Goal: Information Seeking & Learning: Check status

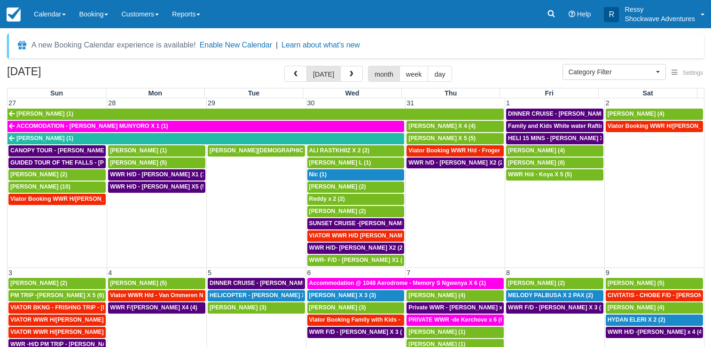
select select
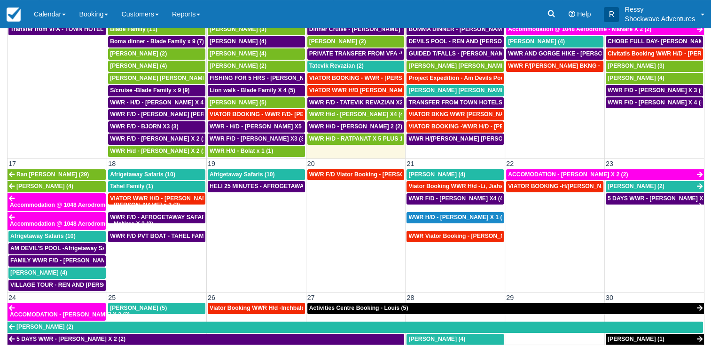
scroll to position [376, 0]
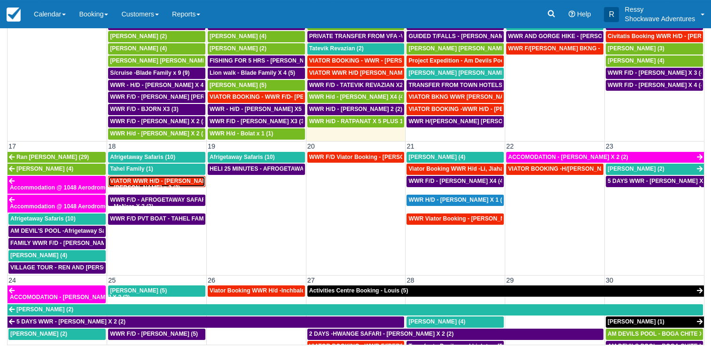
click at [181, 178] on span "VIATOR WWR H/D - [PERSON_NAME] 3 (3)" at bounding box center [168, 181] width 116 height 7
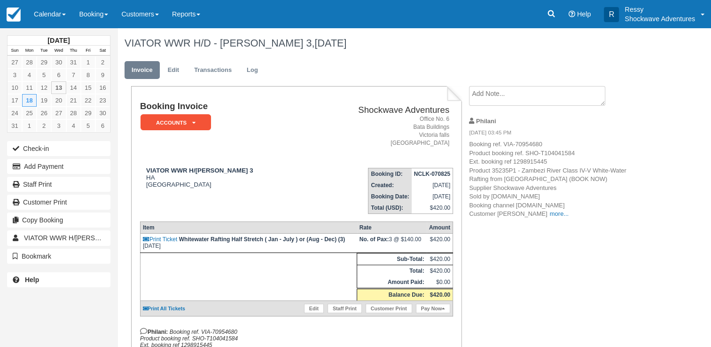
click at [554, 217] on p "Booking ref. VIA-70954680 Product booking ref. SHO-T104041584 Ext. booking ref …" at bounding box center [548, 179] width 158 height 79
click at [553, 215] on link "more..." at bounding box center [559, 213] width 19 height 7
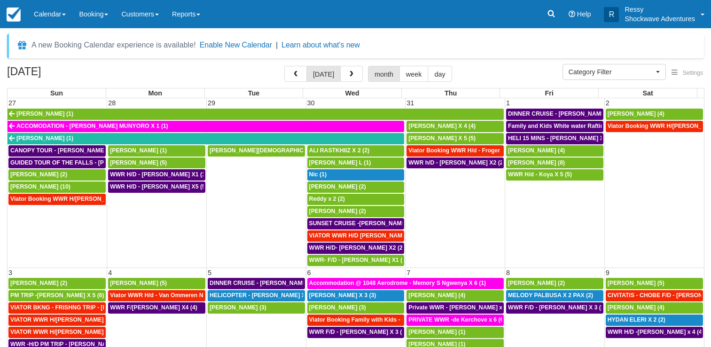
select select
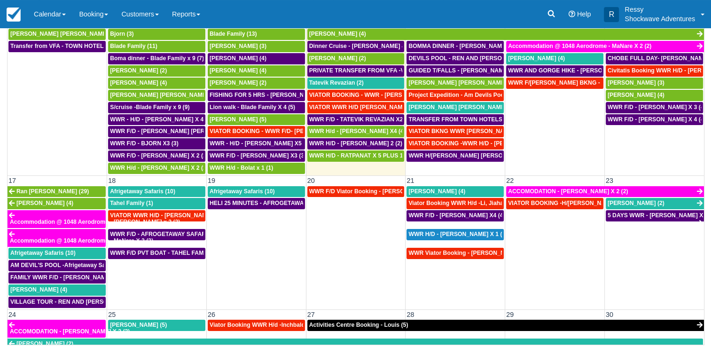
scroll to position [376, 0]
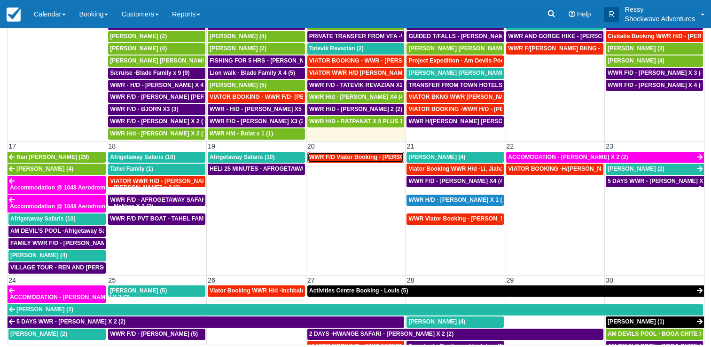
click at [354, 154] on span "WWR F/D Viator Booking - [PERSON_NAME] X1 (1)" at bounding box center [378, 157] width 139 height 7
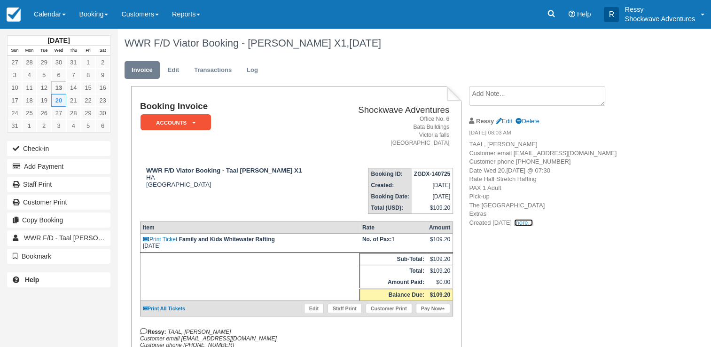
click at [533, 226] on link "more..." at bounding box center [523, 222] width 19 height 7
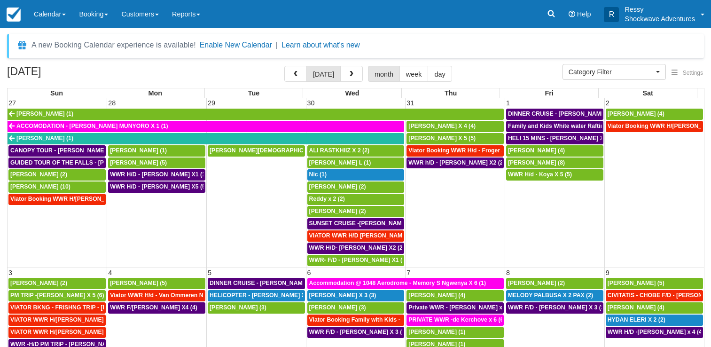
select select
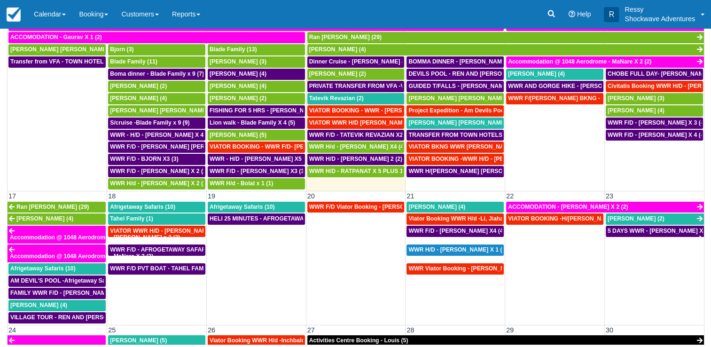
scroll to position [329, 0]
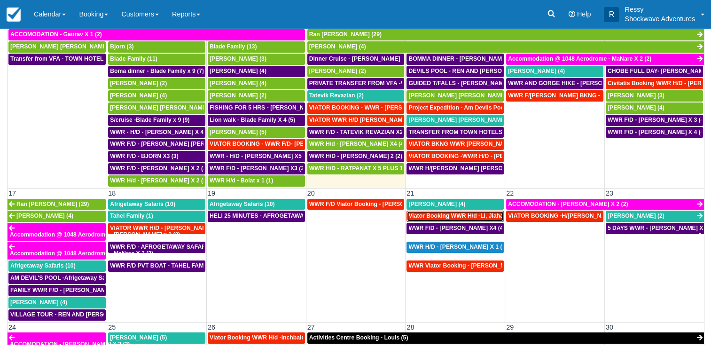
click at [431, 212] on span "Viator Booking WWR H/d -Li, Jiahao X 2 (2)" at bounding box center [467, 215] width 117 height 7
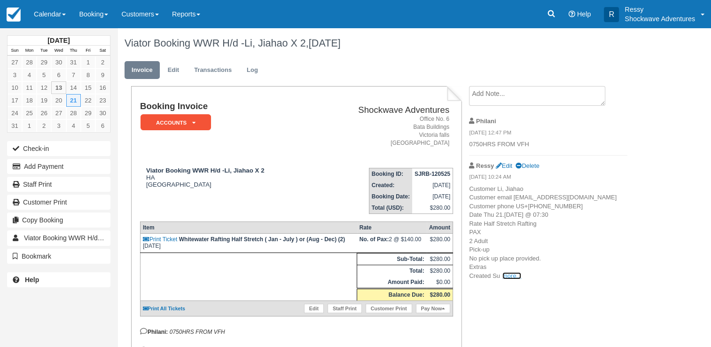
click at [511, 279] on link "more..." at bounding box center [512, 275] width 19 height 7
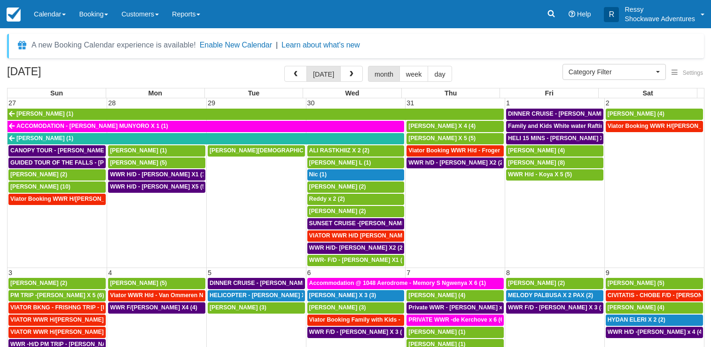
select select
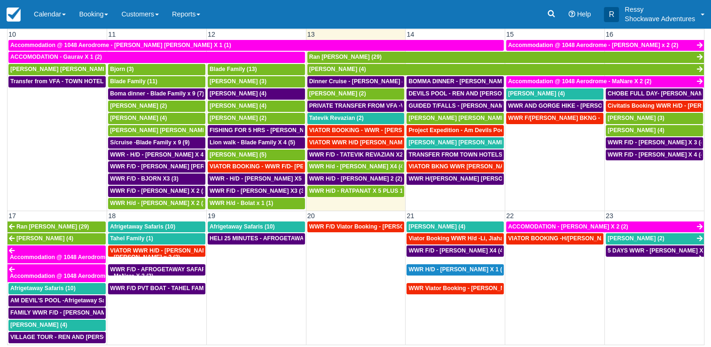
scroll to position [329, 0]
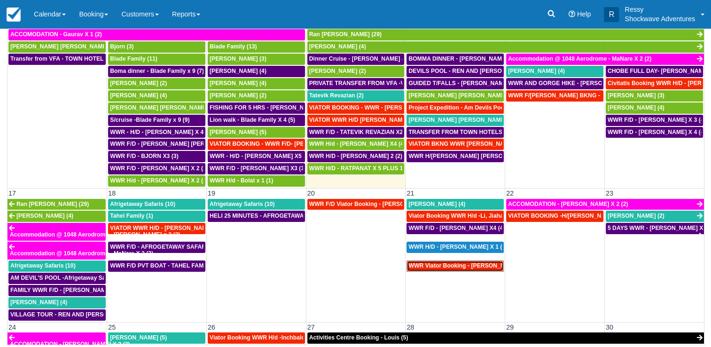
click at [466, 261] on link "WWR Viator Booking - [PERSON_NAME] X1 (1)" at bounding box center [455, 265] width 97 height 11
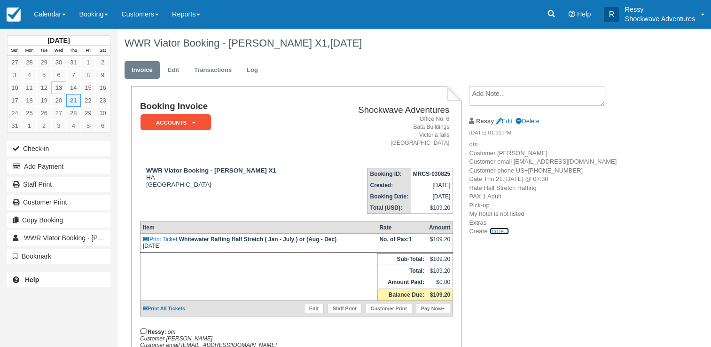
click at [501, 235] on link "more..." at bounding box center [499, 231] width 19 height 7
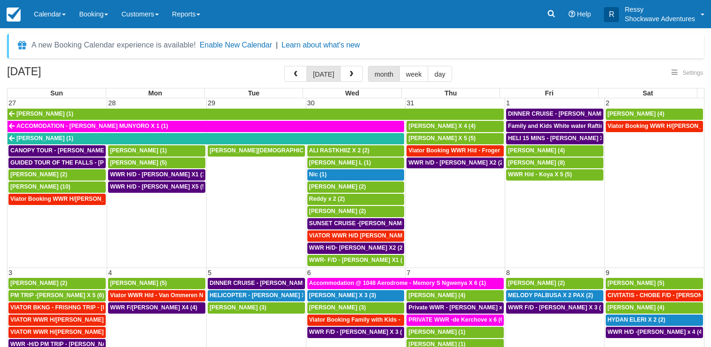
select select
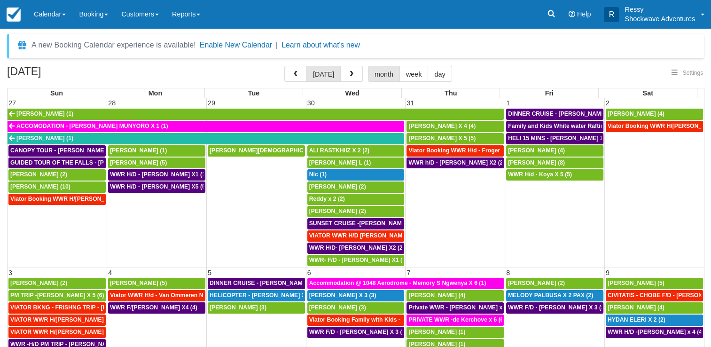
scroll to position [77, 0]
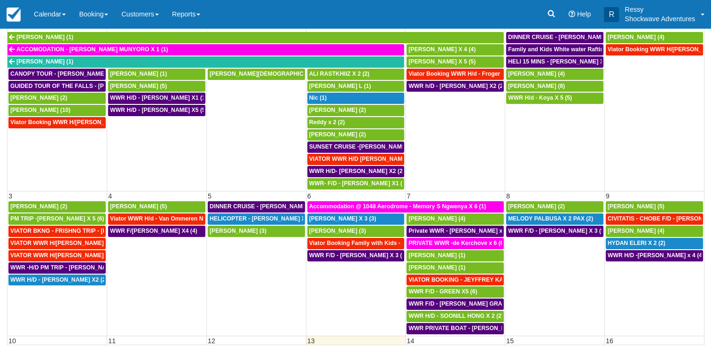
select select
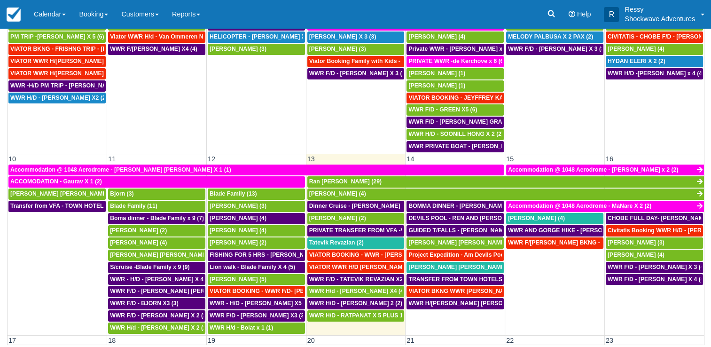
scroll to position [329, 0]
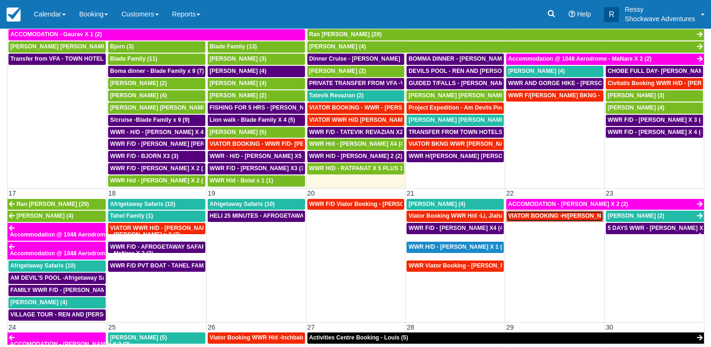
click at [535, 212] on span "VIATOR BOOKING -H/D - Hafeli, Breeanna X 4 (4)" at bounding box center [571, 215] width 126 height 7
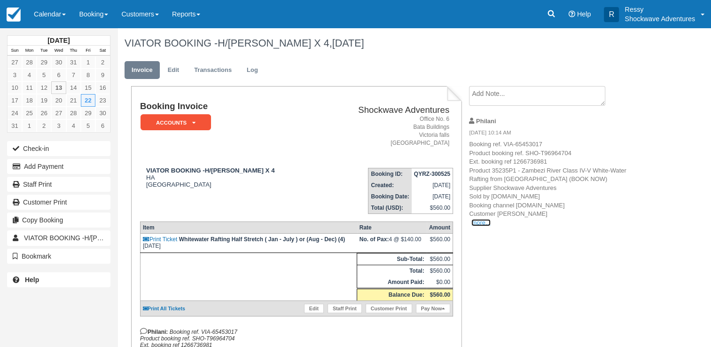
click at [480, 224] on link "more..." at bounding box center [481, 222] width 19 height 7
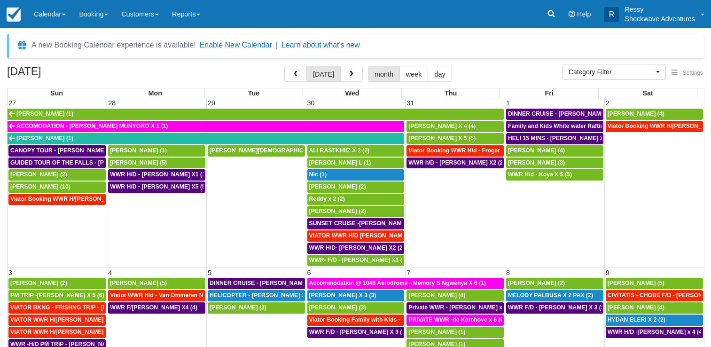
select select
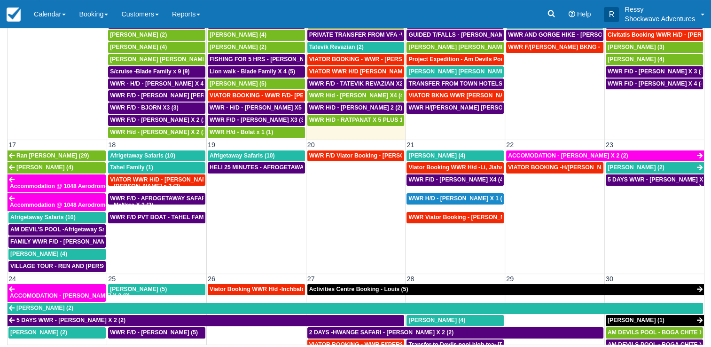
scroll to position [423, 0]
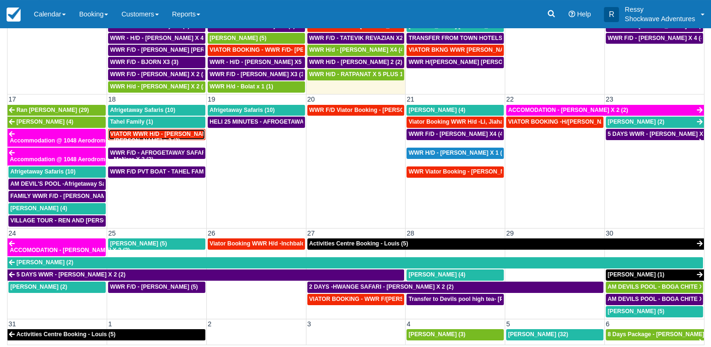
click at [155, 131] on span "VIATOR WWR H/D - Da Silva, Jeanette X 3 (3)" at bounding box center [168, 134] width 116 height 7
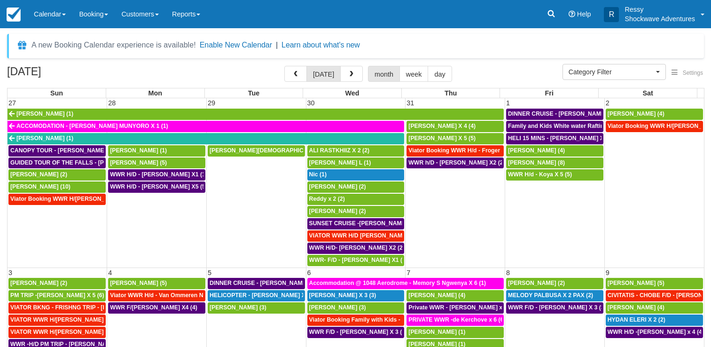
select select
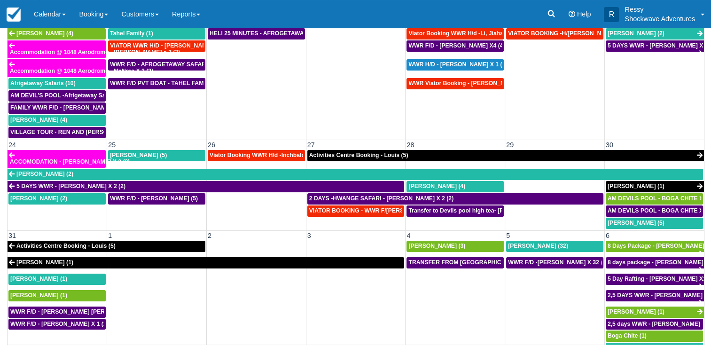
scroll to position [517, 0]
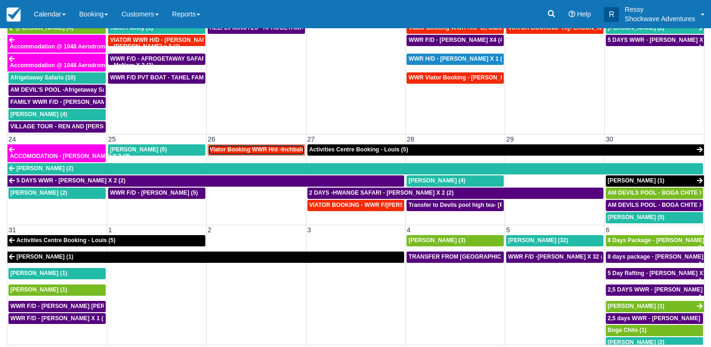
click at [233, 146] on span "Viator Booking WWR H/d -Inchbald [PERSON_NAME] X 4 (4)" at bounding box center [292, 149] width 164 height 7
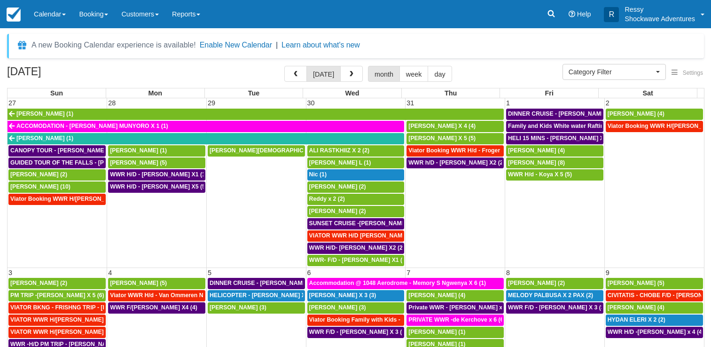
select select
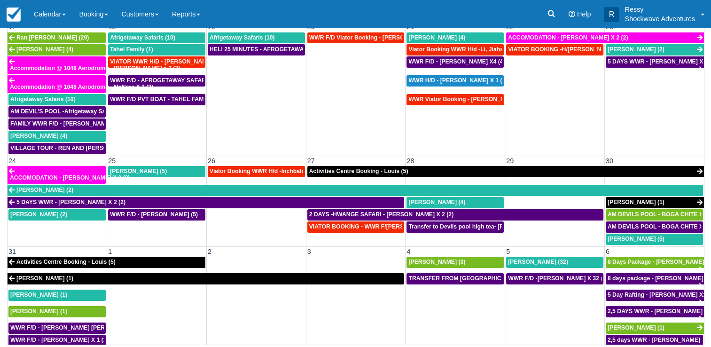
scroll to position [517, 0]
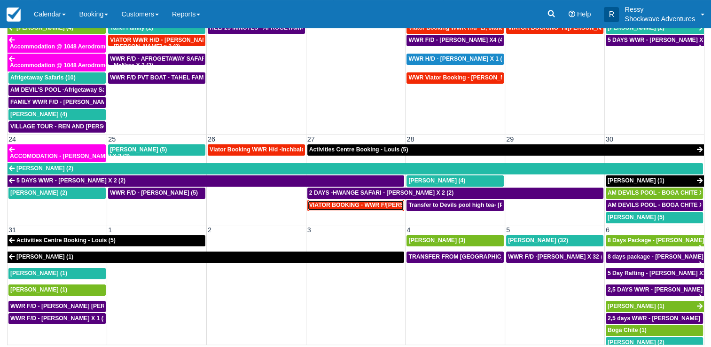
click at [346, 202] on span "VIATOR BOOKING - WWR F/[PERSON_NAME], [PERSON_NAME] 4 (4)" at bounding box center [404, 205] width 190 height 7
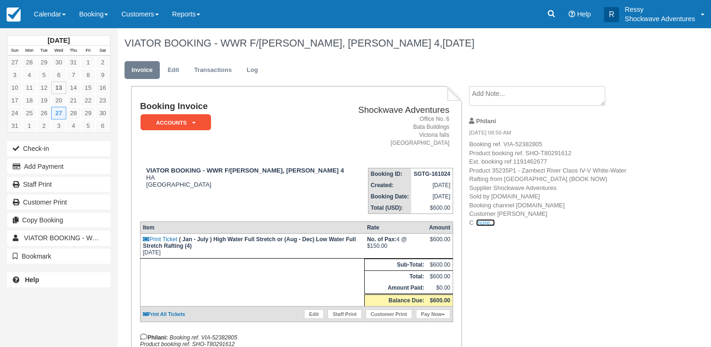
click at [488, 225] on link "more..." at bounding box center [485, 222] width 19 height 7
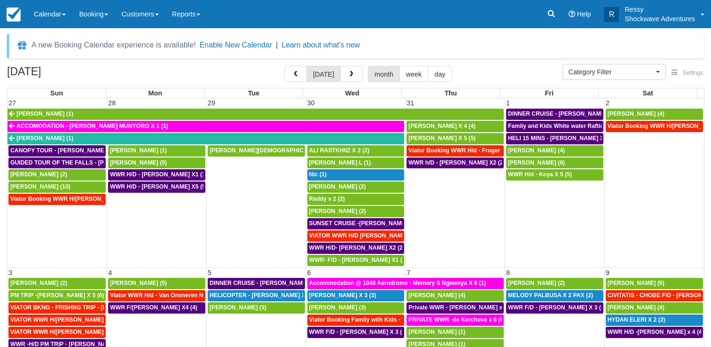
select select
click at [352, 76] on span "button" at bounding box center [351, 74] width 7 height 7
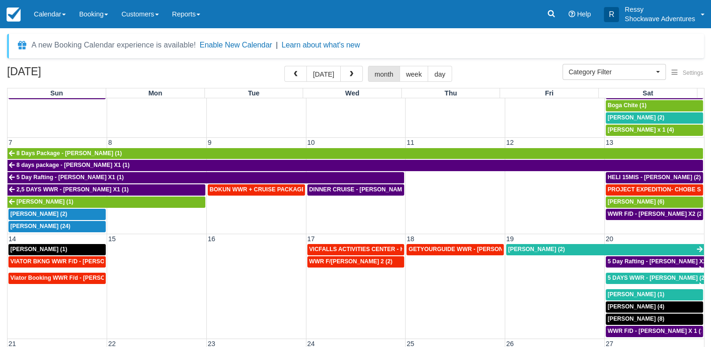
scroll to position [141, 0]
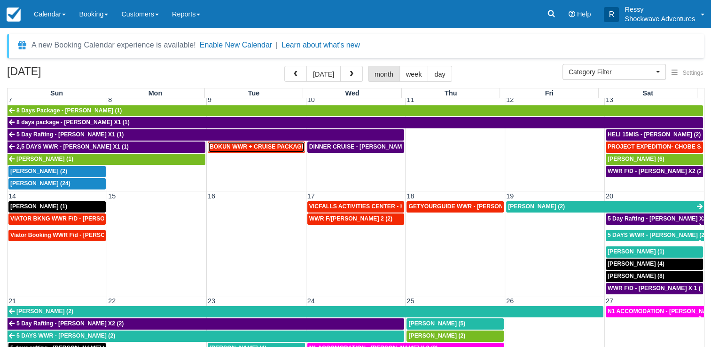
click at [267, 146] on span "BOKUN WWR + CRUISE PACKAGE - Janet South X 2 (2)" at bounding box center [303, 146] width 186 height 7
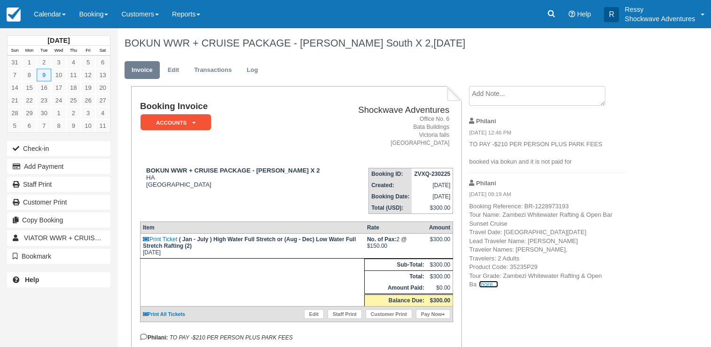
click at [489, 283] on link "more..." at bounding box center [488, 284] width 19 height 7
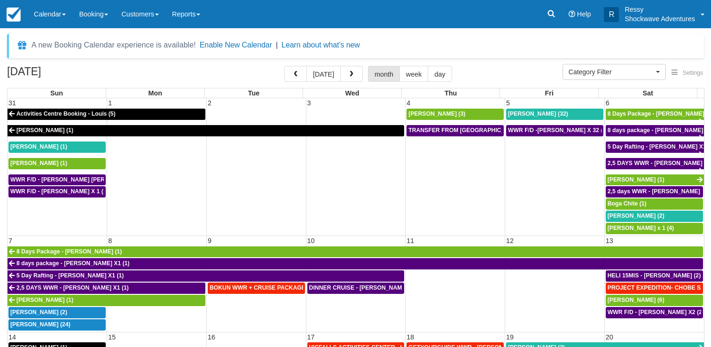
select select
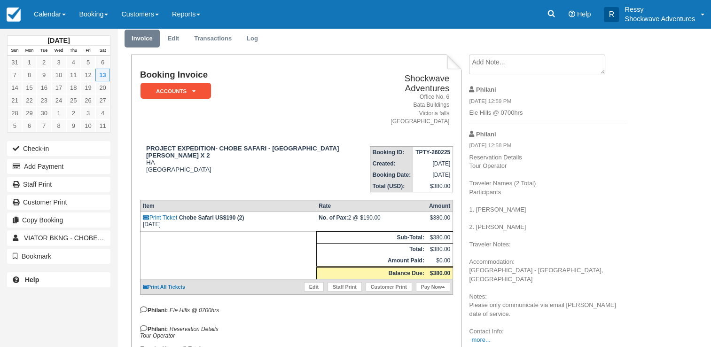
scroll to position [47, 0]
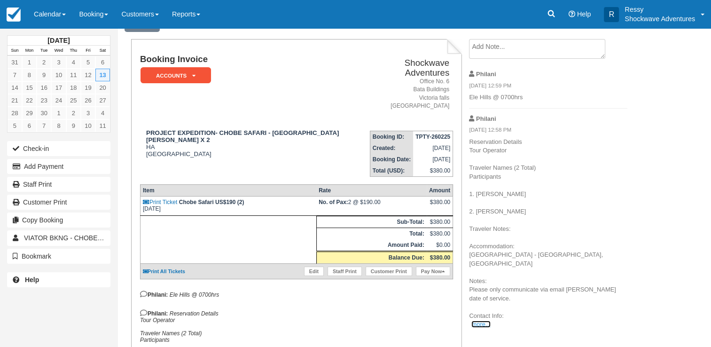
click at [472, 321] on link "more..." at bounding box center [481, 324] width 19 height 7
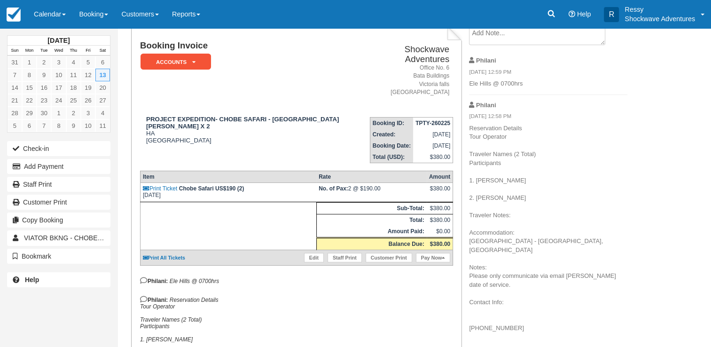
scroll to position [0, 0]
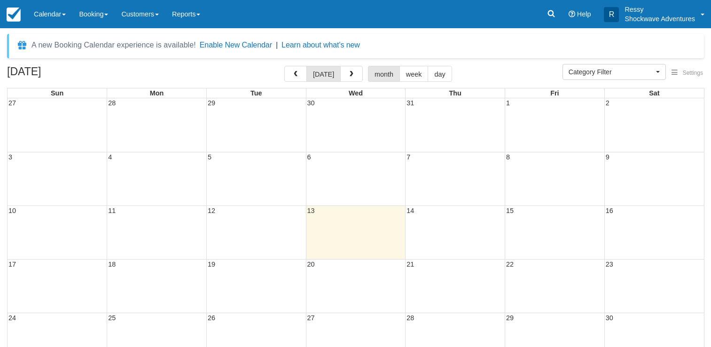
select select
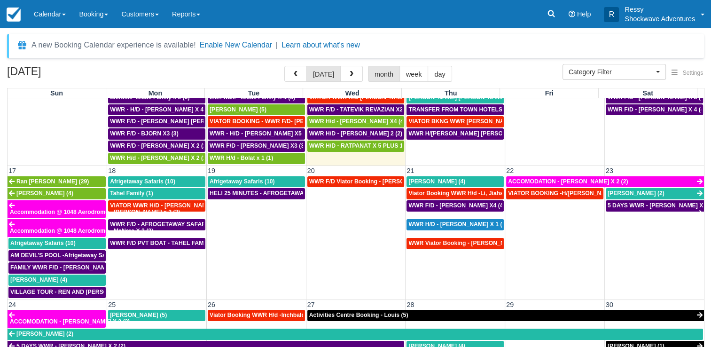
scroll to position [335, 0]
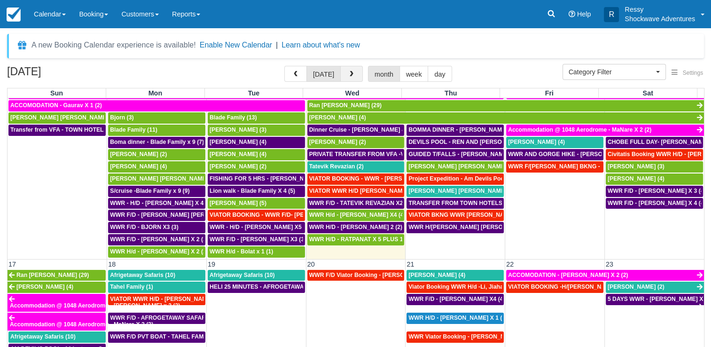
click at [346, 70] on button "button" at bounding box center [351, 74] width 23 height 16
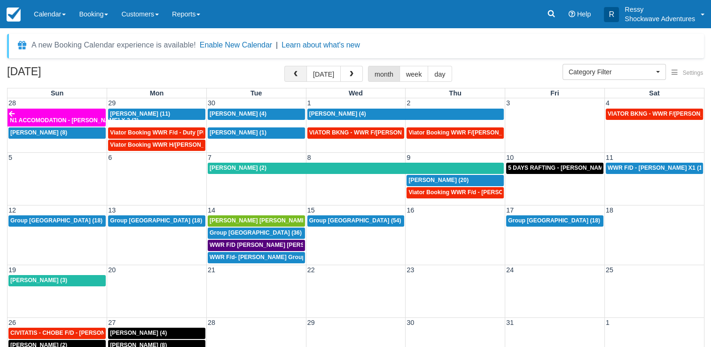
click at [297, 78] on button "button" at bounding box center [295, 74] width 23 height 16
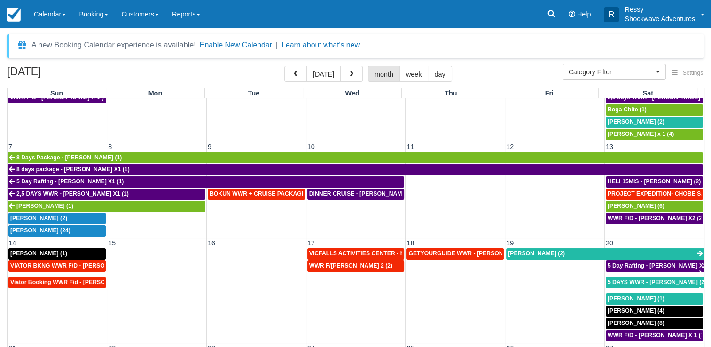
scroll to position [188, 0]
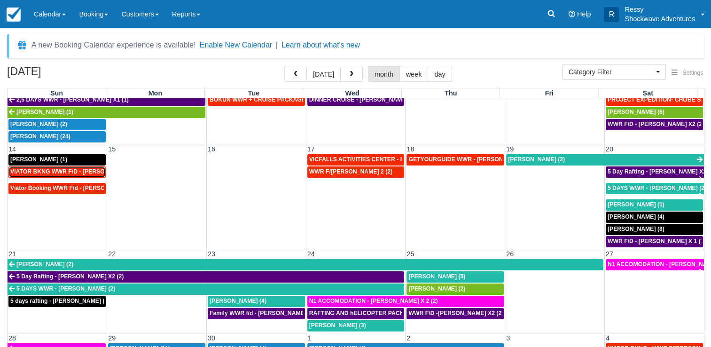
click at [63, 170] on span "VIATOR BKNG WWR F/D - Suman Agarwal X 1 (1)" at bounding box center [80, 171] width 140 height 7
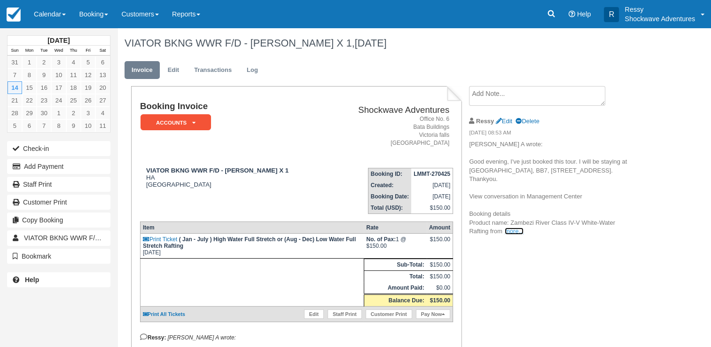
click at [515, 233] on link "more..." at bounding box center [514, 231] width 19 height 7
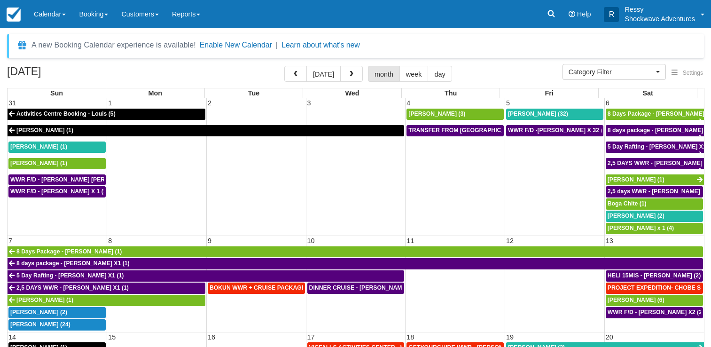
select select
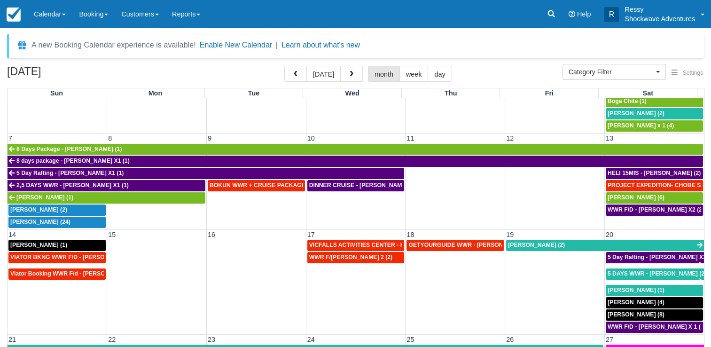
scroll to position [141, 0]
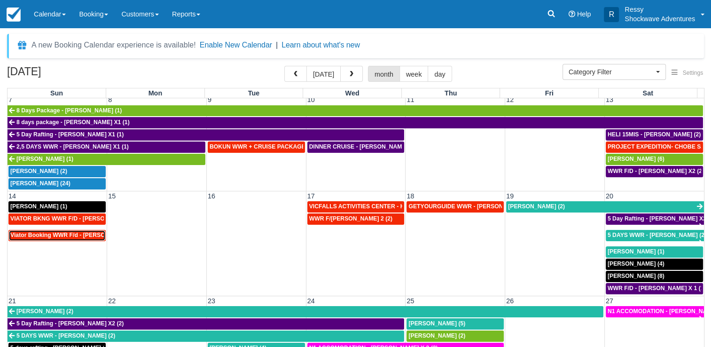
click at [73, 232] on span "Viator Booking WWR F/d - Anil Agarwal X 1 (1)" at bounding box center [80, 235] width 140 height 7
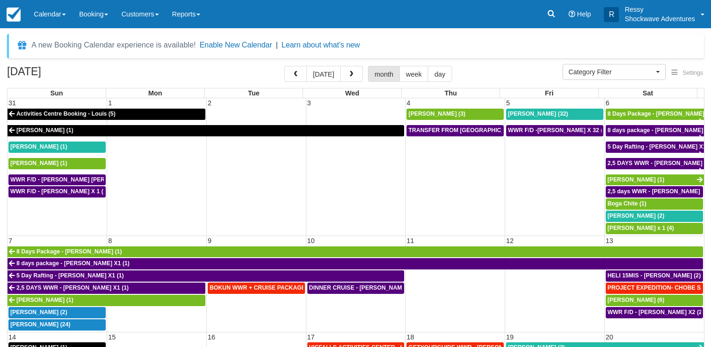
select select
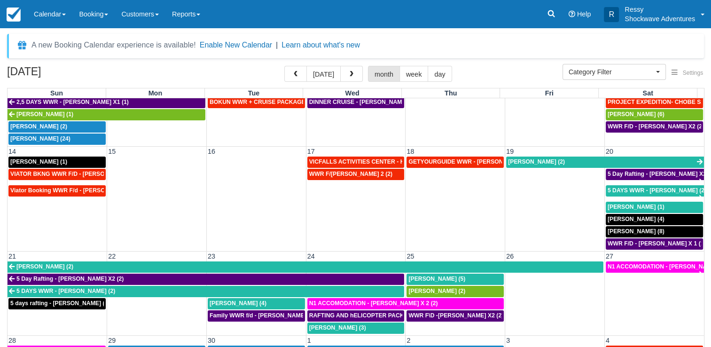
scroll to position [188, 0]
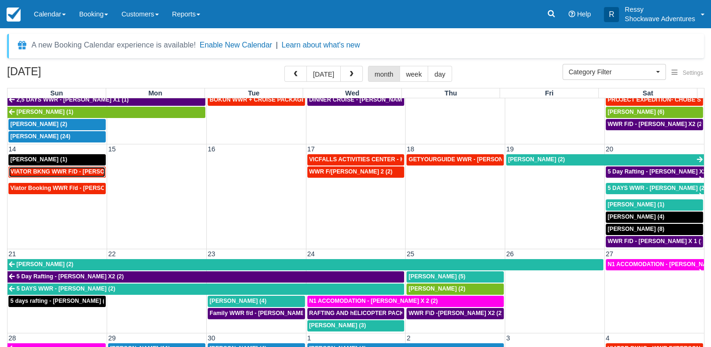
click at [82, 168] on span "VIATOR BKNG WWR F/D - [PERSON_NAME] X 1 (1)" at bounding box center [80, 171] width 140 height 7
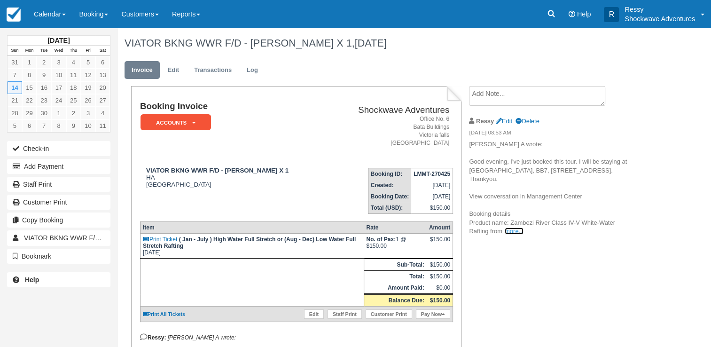
click at [511, 228] on link "more..." at bounding box center [514, 231] width 19 height 7
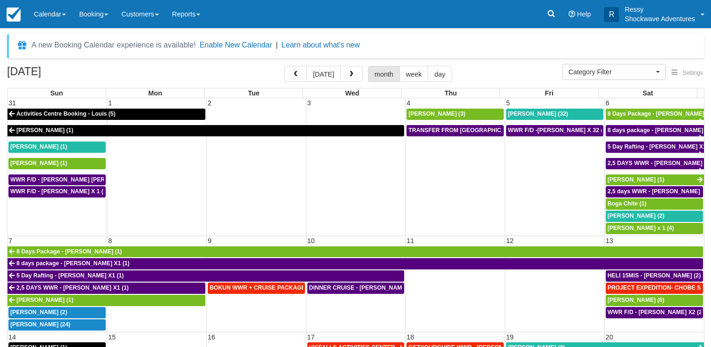
select select
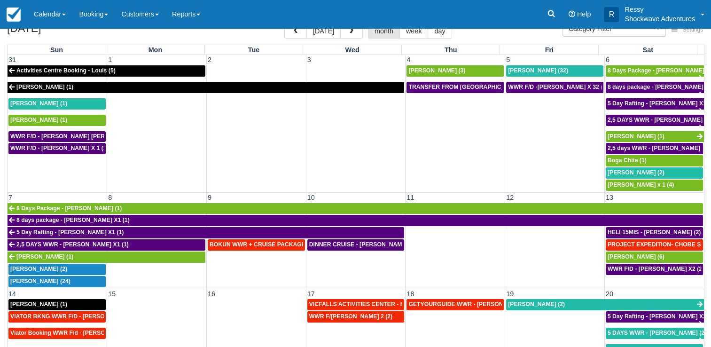
scroll to position [77, 0]
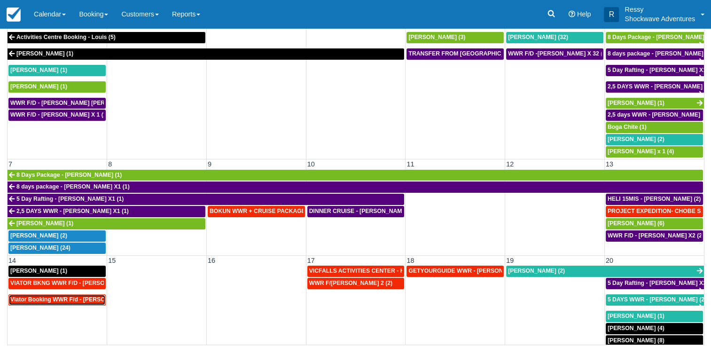
click at [60, 299] on span "Viator Booking WWR F/d - [PERSON_NAME] X 1 (1)" at bounding box center [80, 299] width 140 height 7
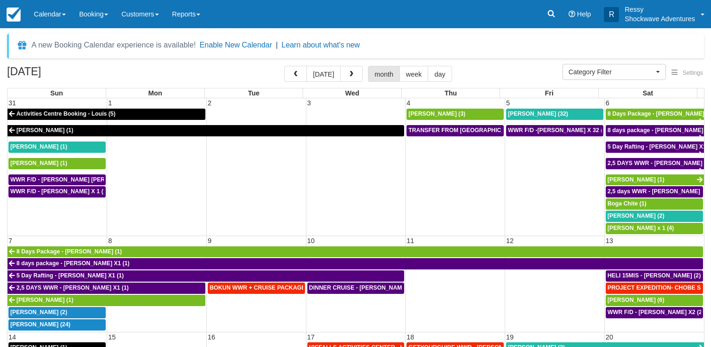
select select
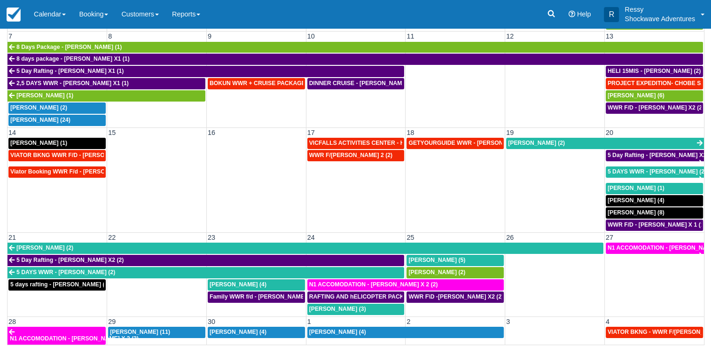
scroll to position [141, 0]
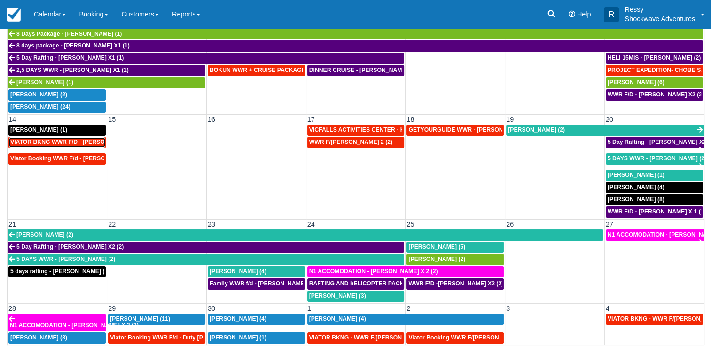
click at [55, 140] on span "VIATOR BKNG WWR F/D - Suman Agarwal X 1 (1)" at bounding box center [80, 142] width 140 height 7
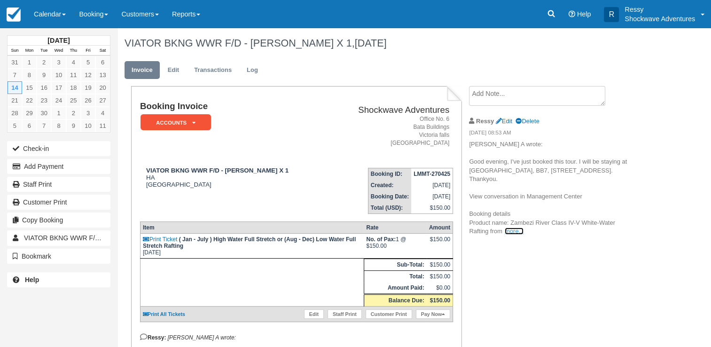
click at [519, 234] on link "more..." at bounding box center [514, 231] width 19 height 7
click at [0, 0] on span "Victoria Falls Product Option: Full Stretch Rafting 07:30 Lead Traveler: [PERSO…" at bounding box center [0, 0] width 0 height 0
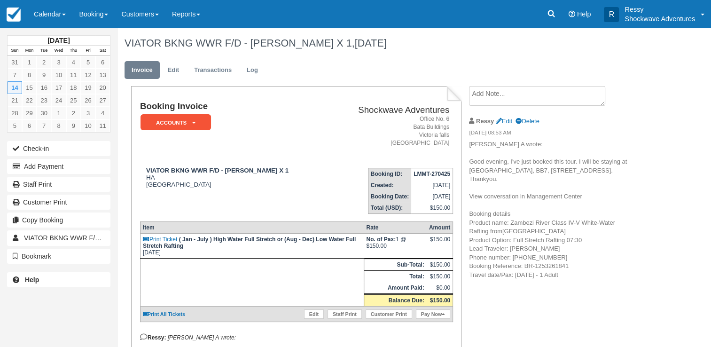
drag, startPoint x: 519, startPoint y: 234, endPoint x: 547, endPoint y: 301, distance: 73.1
click at [547, 301] on div "Booking Invoice ACCOUNTS   Pending Reserved Deposit Paid Waiting Cancelled Void…" at bounding box center [376, 277] width 517 height 382
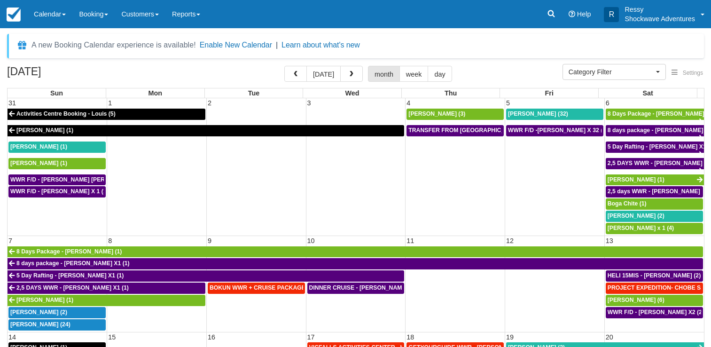
select select
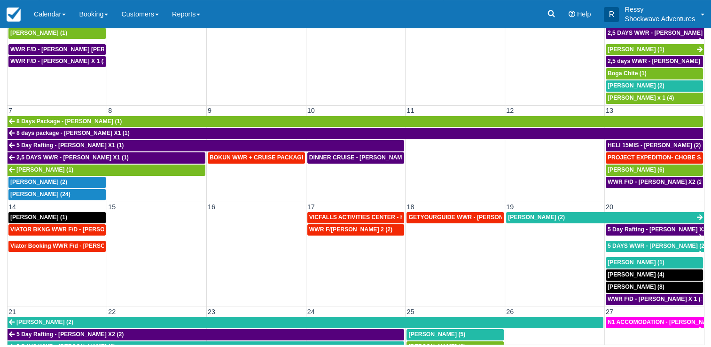
scroll to position [141, 0]
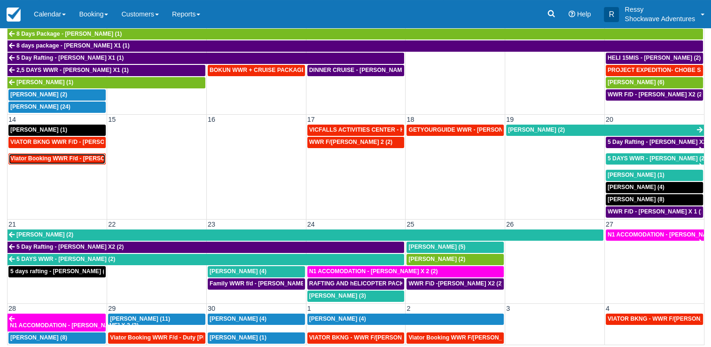
click at [40, 157] on span "Viator Booking WWR F/d - Anil Agarwal X 1 (1)" at bounding box center [80, 158] width 140 height 7
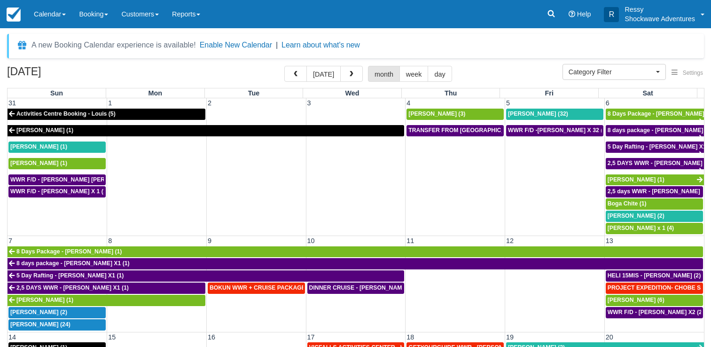
select select
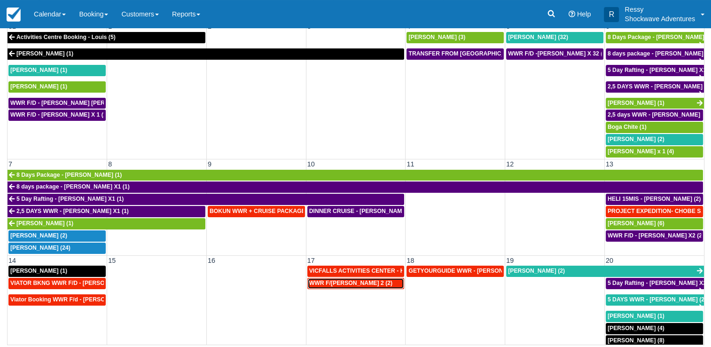
click at [344, 280] on div "WWR F/[PERSON_NAME] 2 (2)" at bounding box center [356, 284] width 94 height 8
click at [344, 280] on div "WWR F/d - Vacca, Ashley X 2 (2)" at bounding box center [356, 284] width 94 height 8
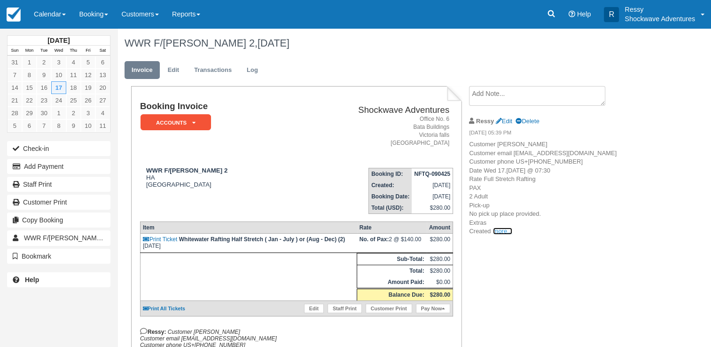
click at [505, 235] on link "more..." at bounding box center [502, 231] width 19 height 7
click at [505, 235] on span "Wed, April 09 2025 @ 15:08" at bounding box center [509, 231] width 36 height 7
drag, startPoint x: 505, startPoint y: 250, endPoint x: 590, endPoint y: 337, distance: 121.7
click at [590, 337] on div "Booking Invoice ACCOUNTS   Pending Reserved Deposit Paid Waiting Cancelled Void…" at bounding box center [376, 267] width 517 height 363
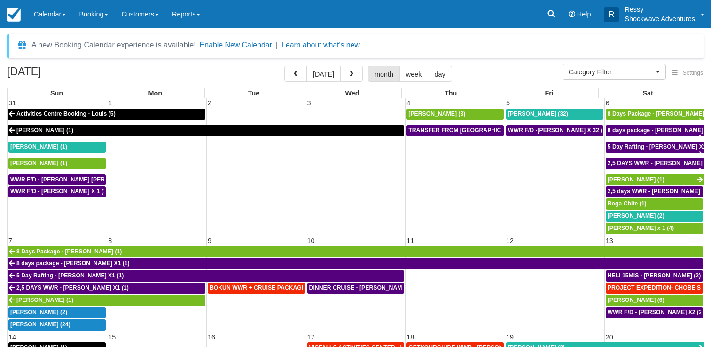
select select
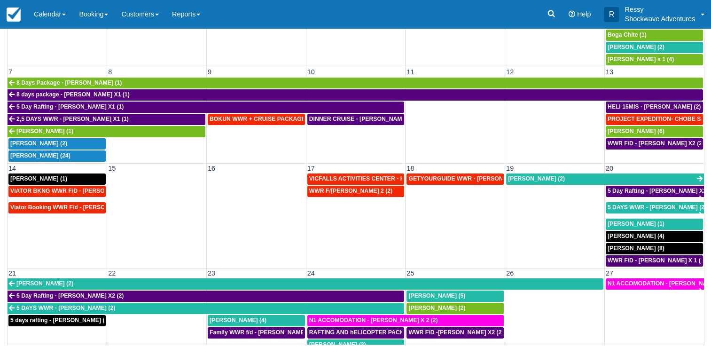
scroll to position [94, 0]
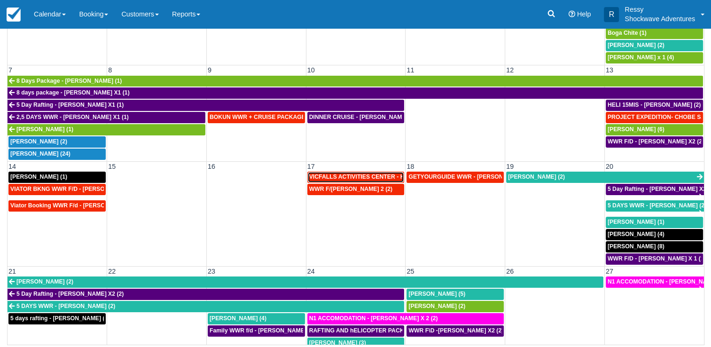
click at [353, 173] on span "VICFALLS ACTIVITIES CENTER - HELICOPTER -[PERSON_NAME] X 4 (4)" at bounding box center [408, 176] width 199 height 7
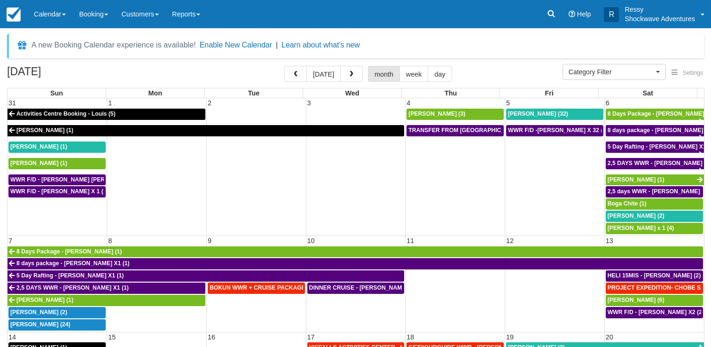
select select
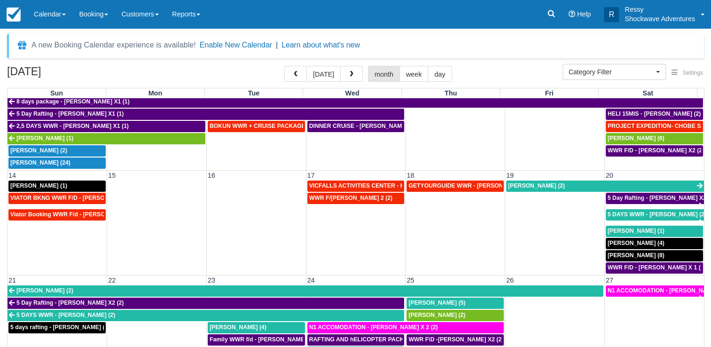
scroll to position [148, 0]
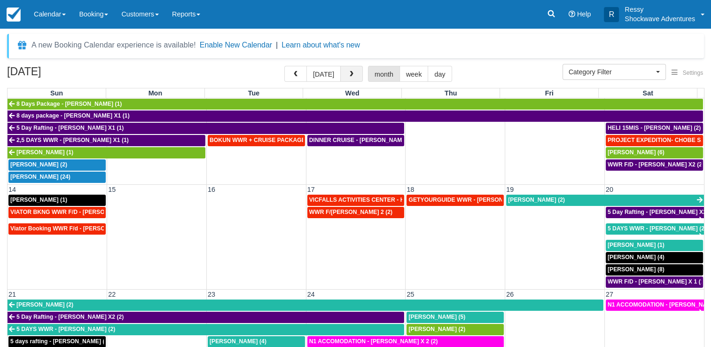
click at [352, 78] on button "button" at bounding box center [351, 74] width 23 height 16
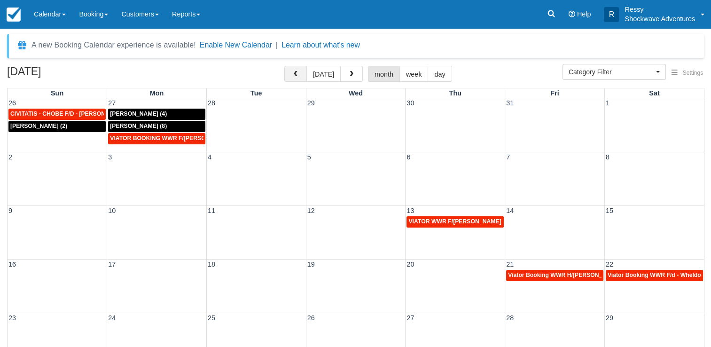
click at [295, 79] on button "button" at bounding box center [295, 74] width 23 height 16
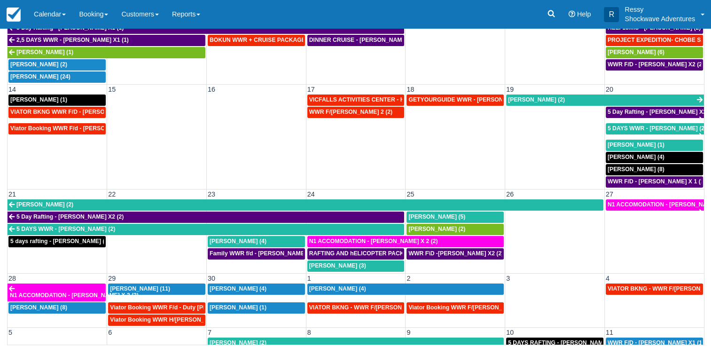
scroll to position [194, 0]
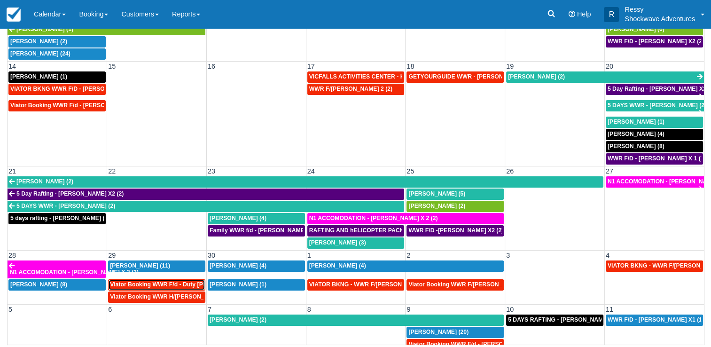
click at [178, 281] on span "Viator Booking WWR F/d - Duty [PERSON_NAME] 2 (2)" at bounding box center [184, 284] width 149 height 7
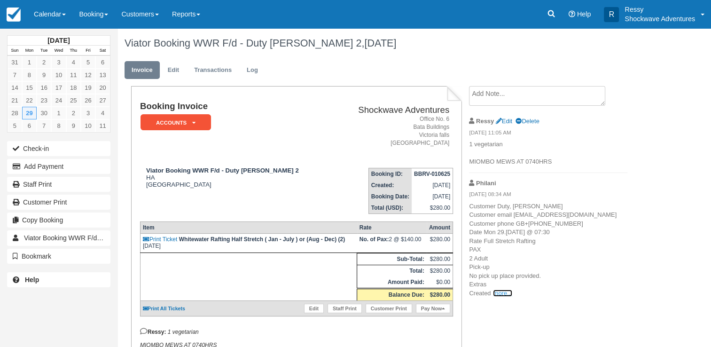
click at [508, 297] on link "more..." at bounding box center [502, 293] width 19 height 7
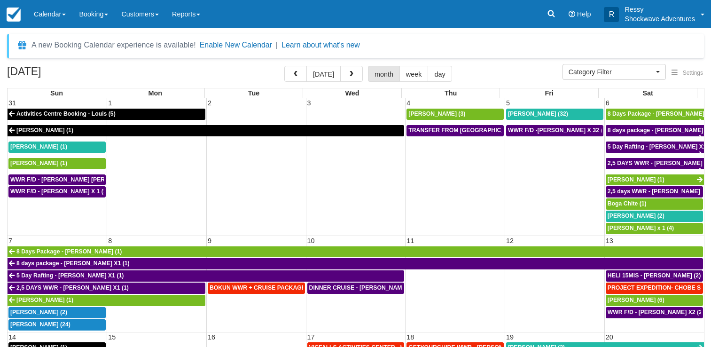
select select
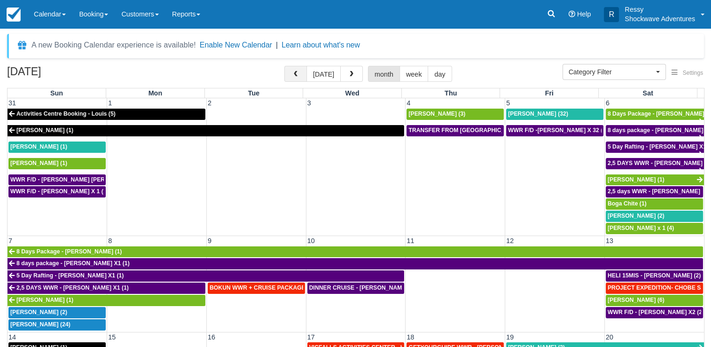
click at [296, 73] on span "button" at bounding box center [295, 74] width 7 height 7
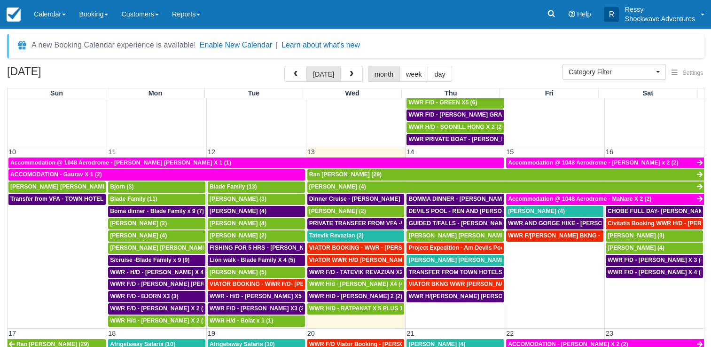
scroll to position [282, 0]
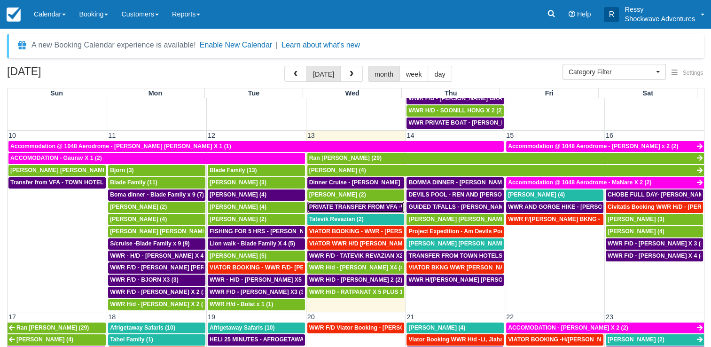
click at [338, 204] on span "PRIVATE TRANSFER FROM VFA -V FSL - REN AND STEVE X4 (4)" at bounding box center [430, 207] width 242 height 7
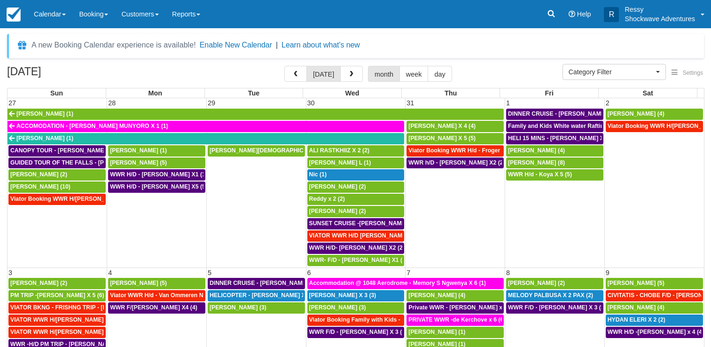
select select
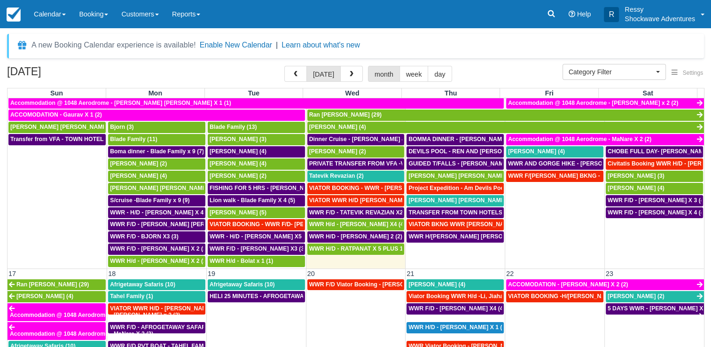
scroll to position [329, 0]
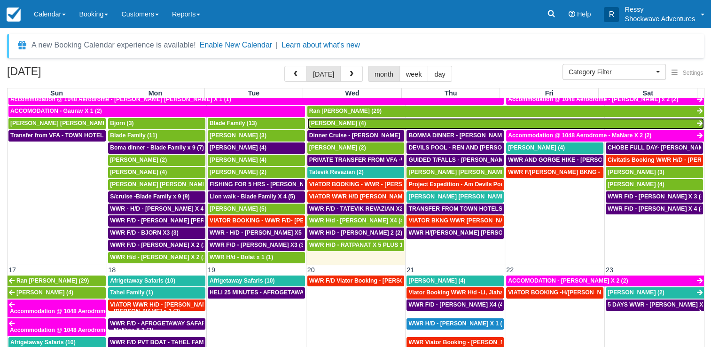
click at [333, 119] on link "Steve (4)" at bounding box center [505, 123] width 397 height 11
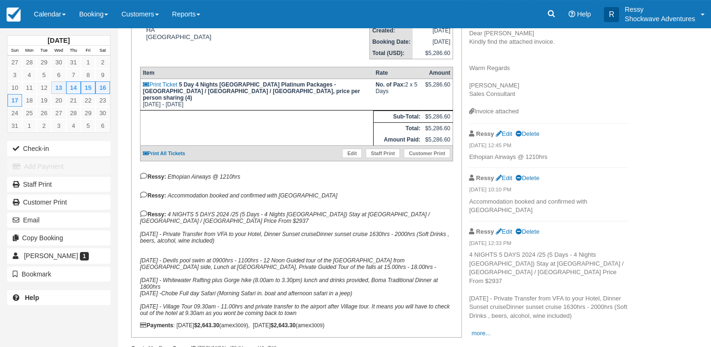
scroll to position [167, 0]
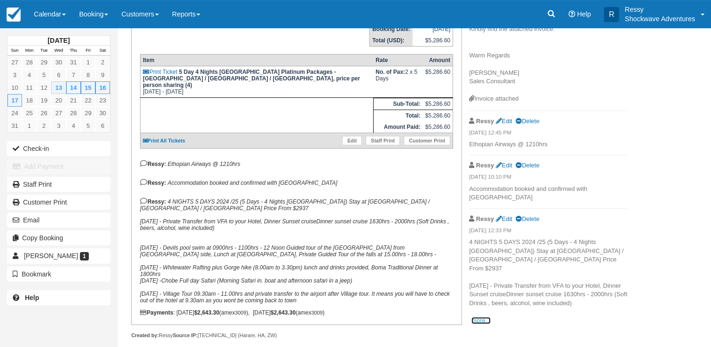
click at [484, 317] on link "more..." at bounding box center [481, 320] width 19 height 7
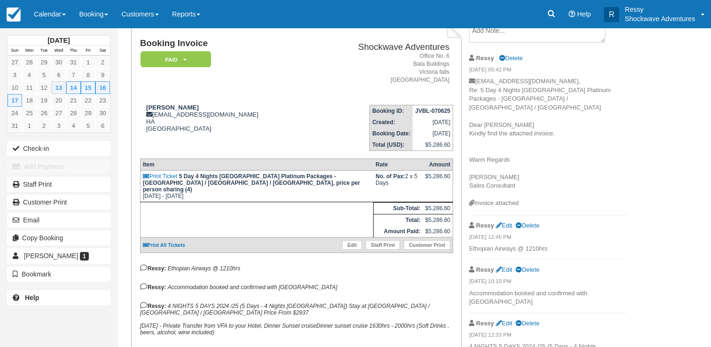
scroll to position [0, 0]
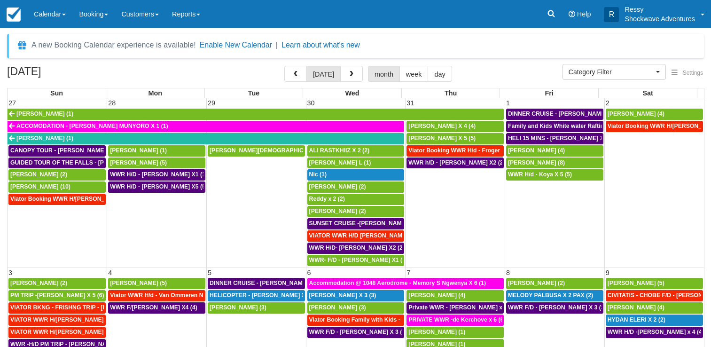
select select
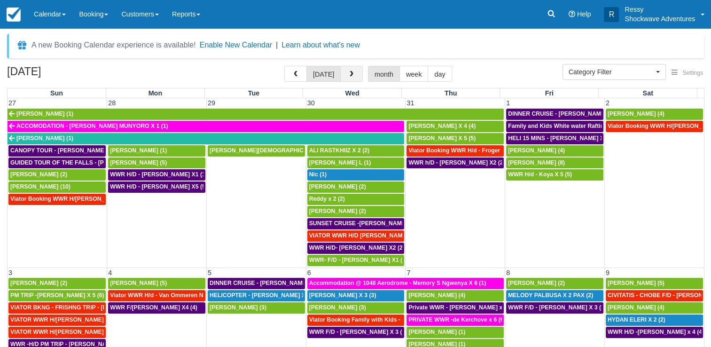
click at [354, 72] on button "button" at bounding box center [351, 74] width 23 height 16
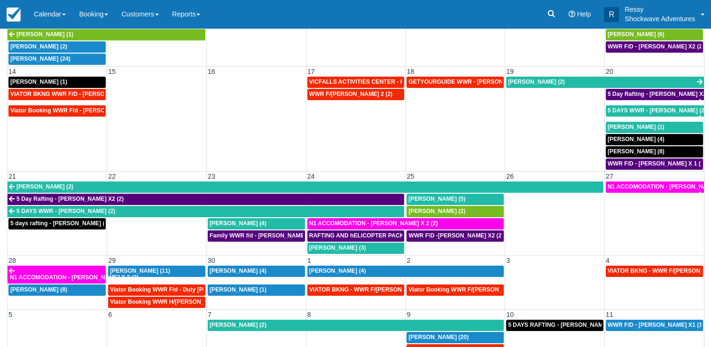
scroll to position [77, 0]
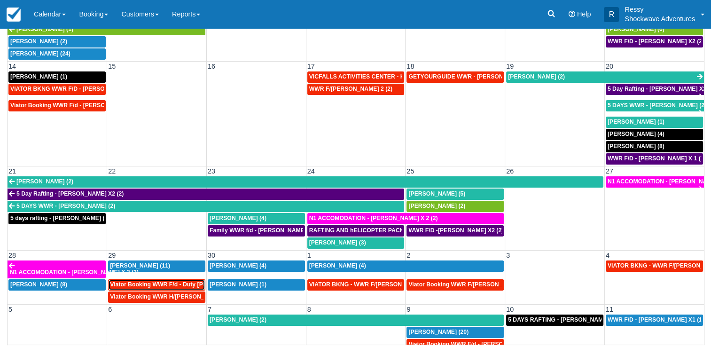
click at [173, 281] on span "Viator Booking WWR F/d - Duty Sarah X 2 (2)" at bounding box center [184, 284] width 149 height 7
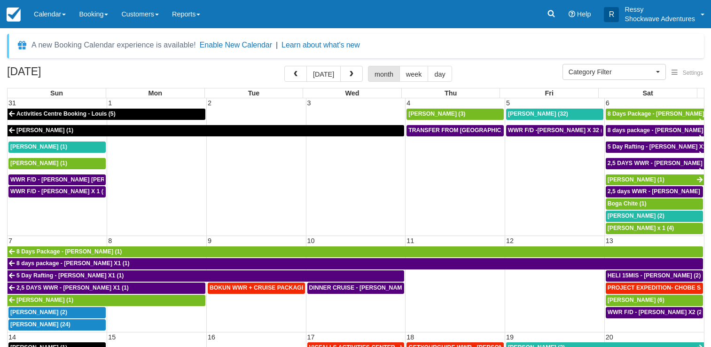
select select
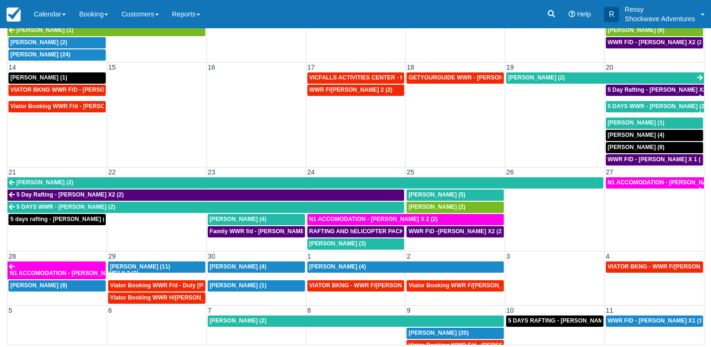
scroll to position [194, 0]
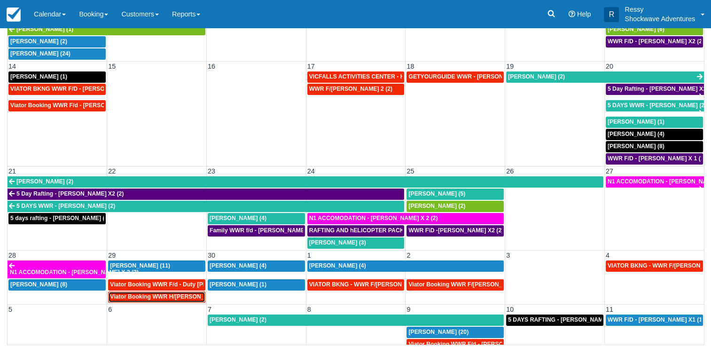
click at [174, 293] on span "Viator Booking WWR H/[PERSON_NAME] x2 (3)" at bounding box center [175, 296] width 130 height 7
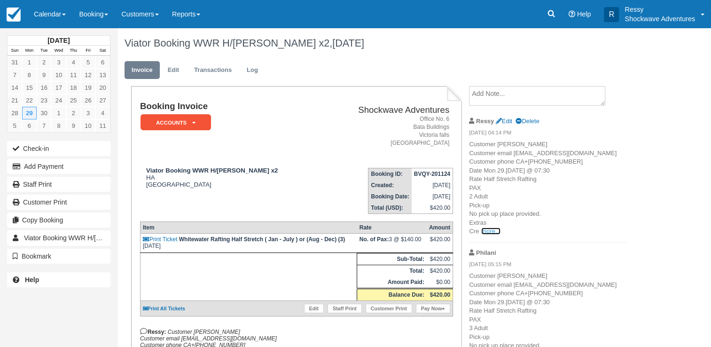
click at [496, 235] on link "more..." at bounding box center [490, 231] width 19 height 7
